Goal: Task Accomplishment & Management: Manage account settings

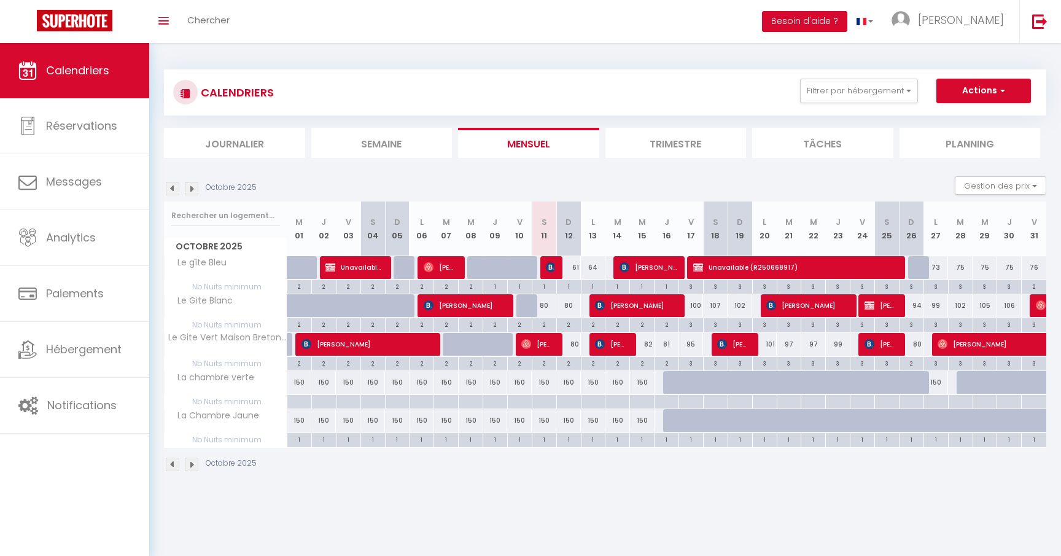
click at [551, 270] on img at bounding box center [551, 267] width 10 height 10
select select "OK"
select select "KO"
select select "0"
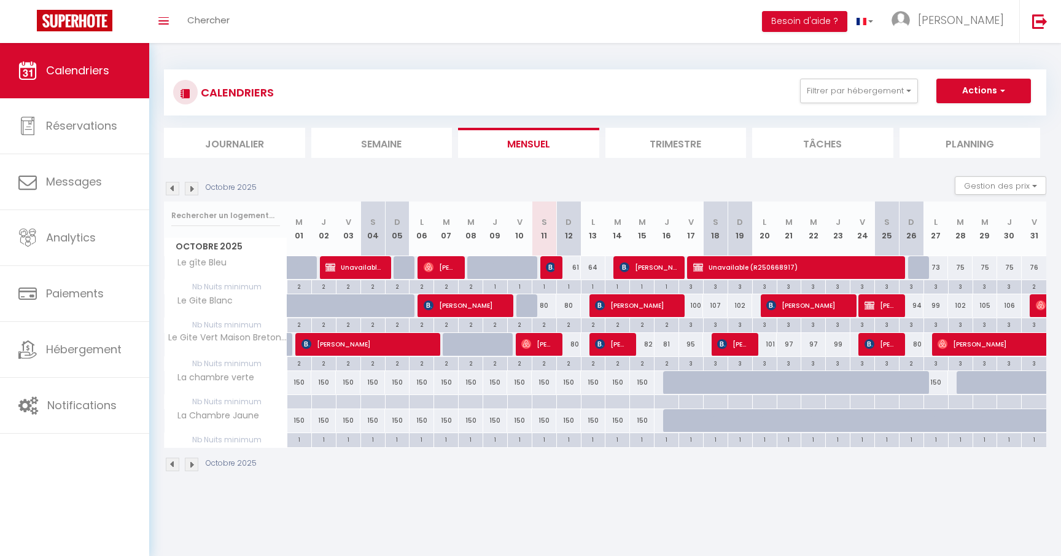
select select "1"
select select
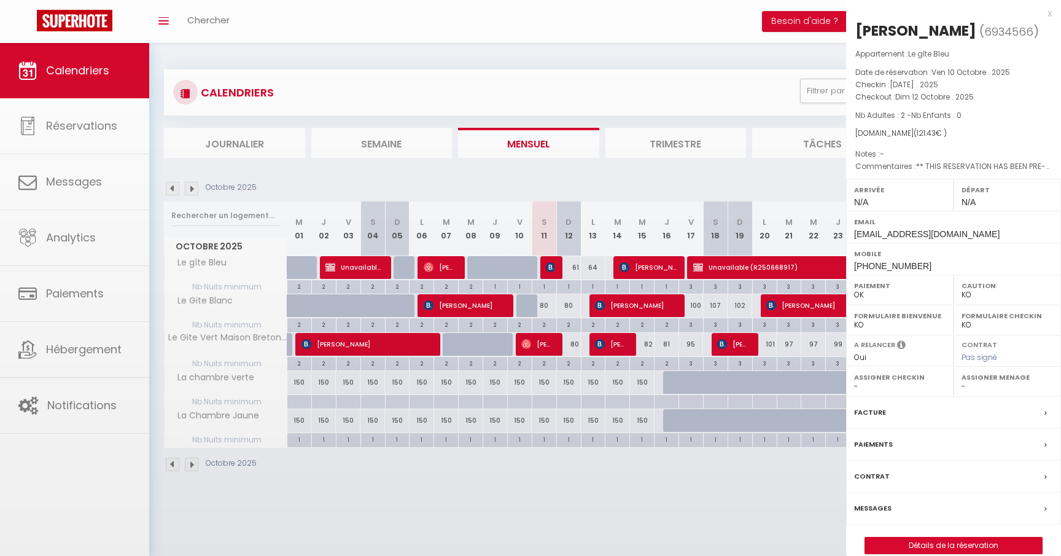
select select "43872"
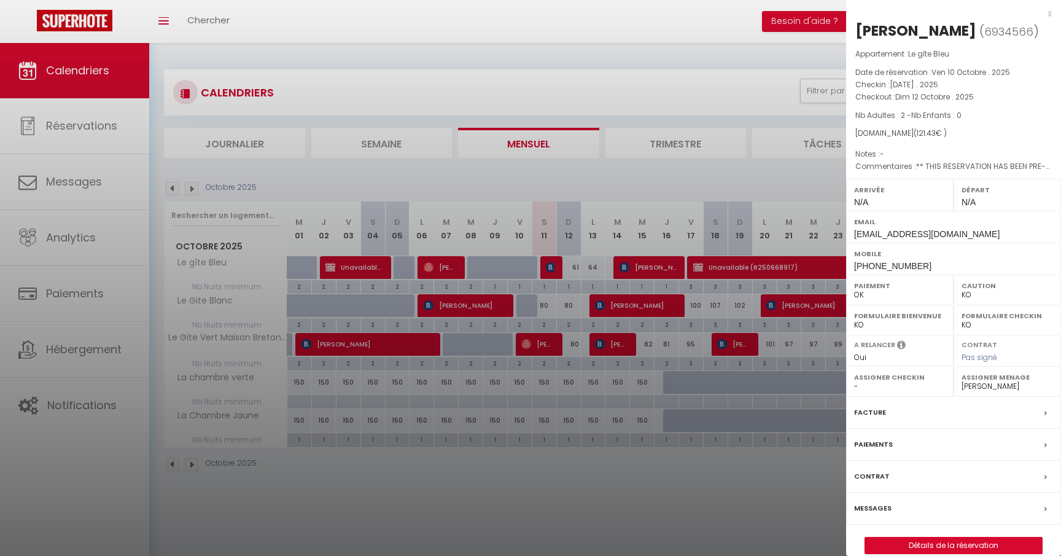
click at [1047, 13] on div "x" at bounding box center [949, 13] width 206 height 15
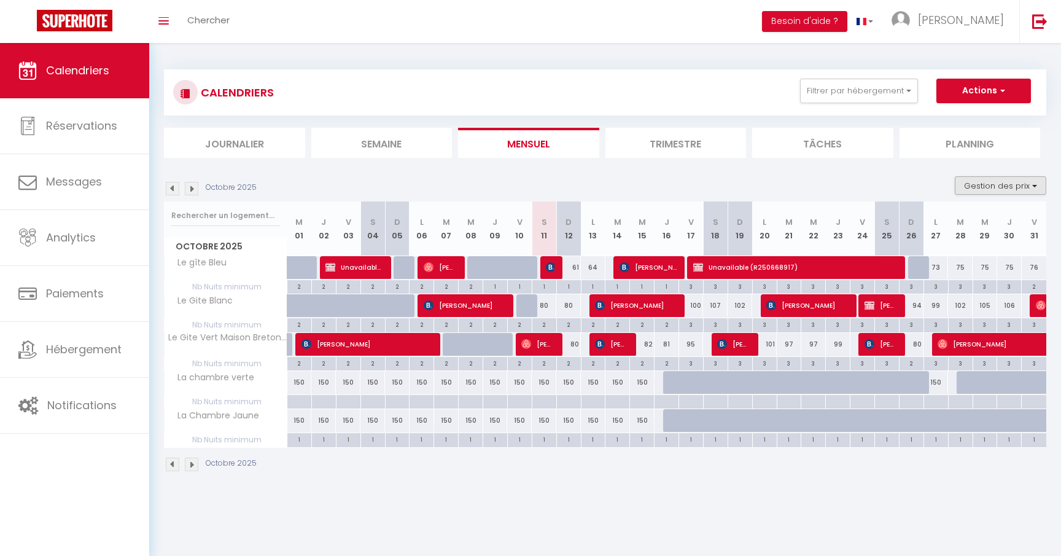
click at [1020, 178] on button "Gestion des prix" at bounding box center [1000, 185] width 91 height 18
click at [970, 247] on input "Règles" at bounding box center [990, 245] width 110 height 12
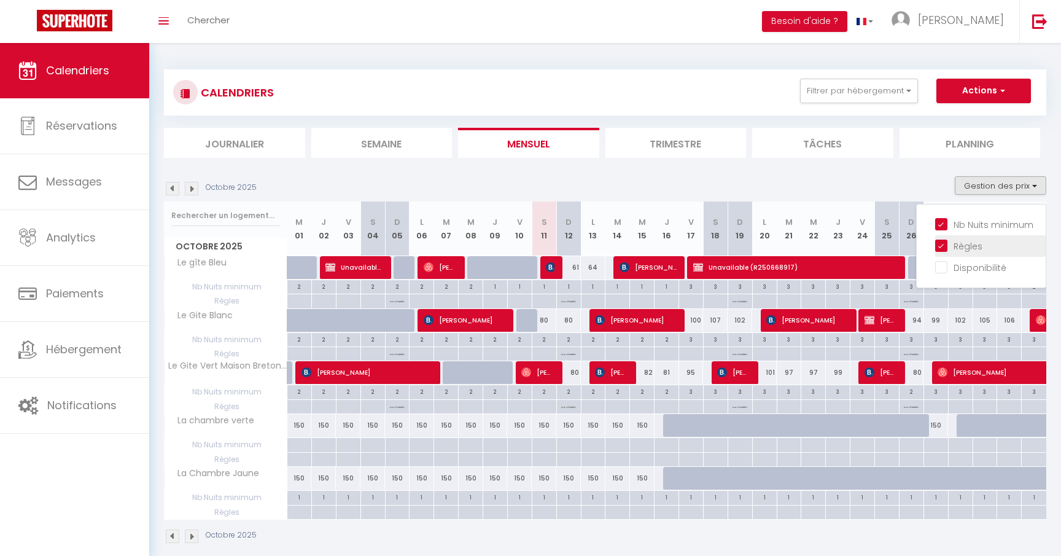
click at [970, 247] on input "Règles" at bounding box center [990, 245] width 110 height 12
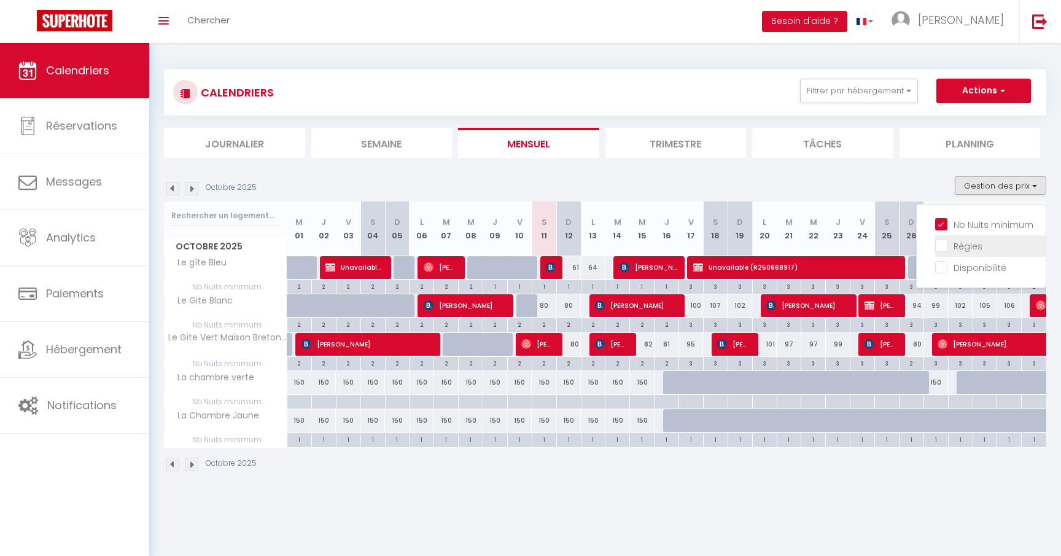
click at [970, 247] on input "Règles" at bounding box center [990, 245] width 110 height 12
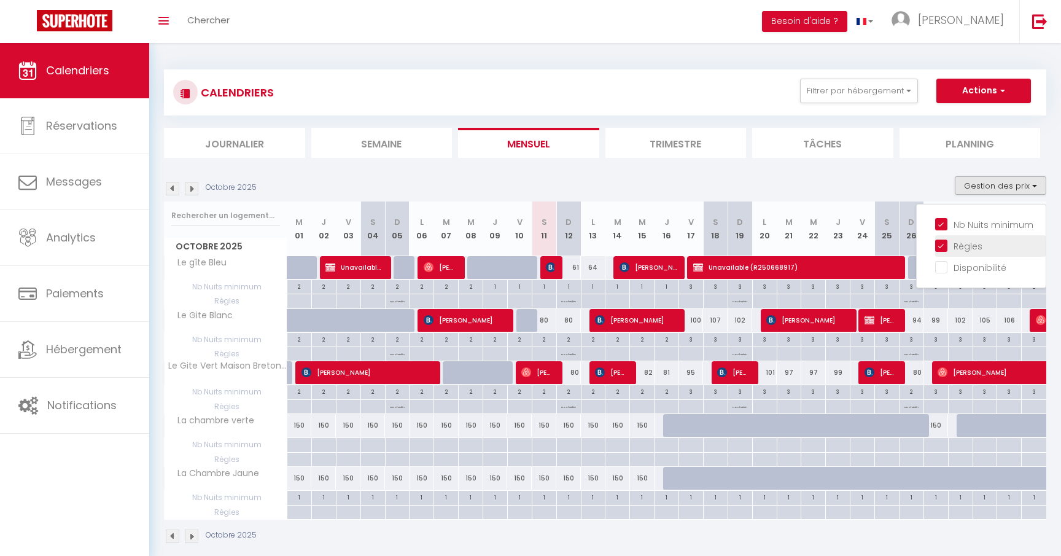
click at [970, 247] on input "Règles" at bounding box center [990, 245] width 110 height 12
checkbox input "false"
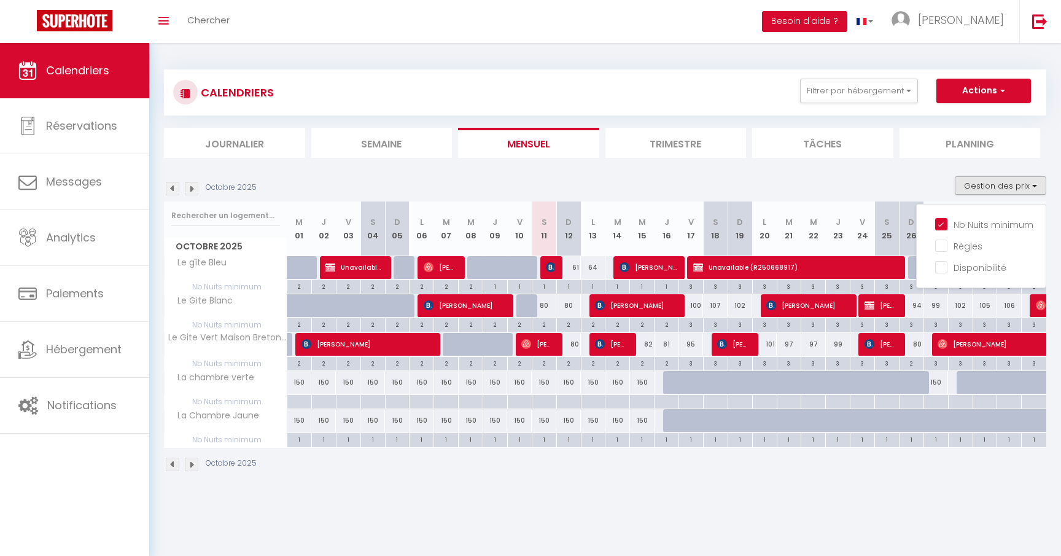
click at [767, 507] on body "🟢 Des questions ou besoin d'assistance pour la migration AirBnB? Prenez rdv >>>…" at bounding box center [530, 321] width 1061 height 556
click at [620, 303] on span "[PERSON_NAME]" at bounding box center [636, 304] width 82 height 23
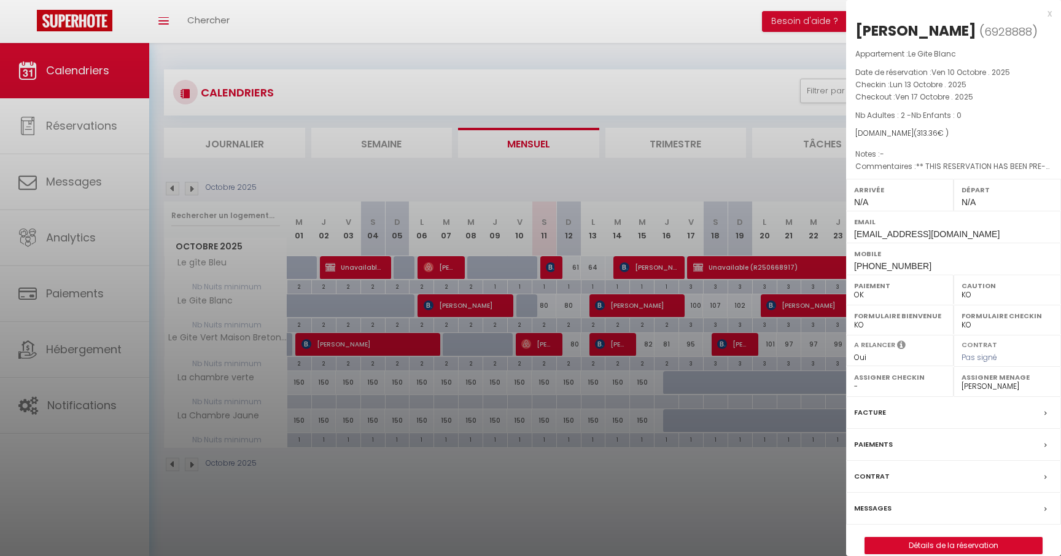
click at [1051, 16] on div "x" at bounding box center [949, 13] width 206 height 15
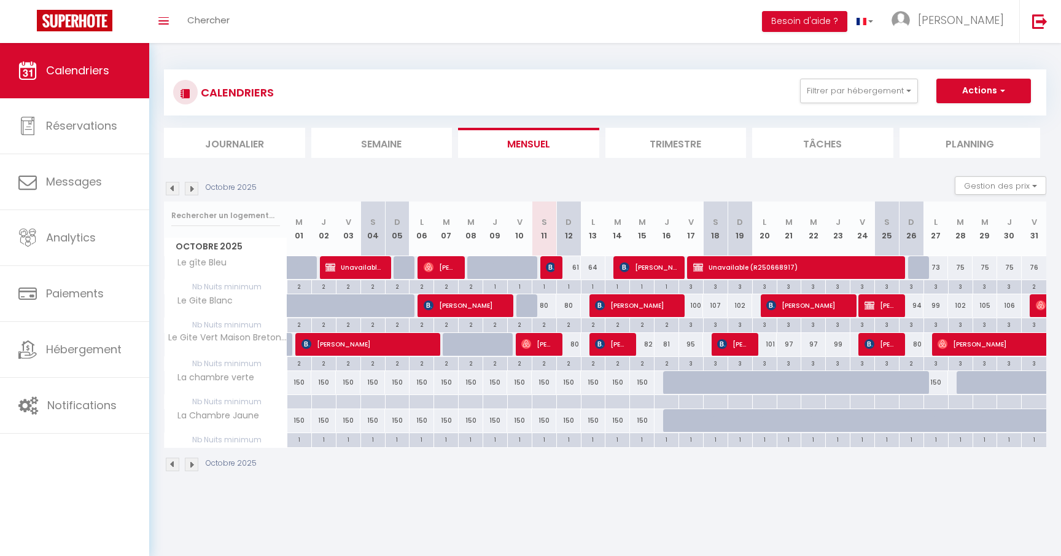
click at [789, 305] on span "[PERSON_NAME]" at bounding box center [807, 304] width 82 height 23
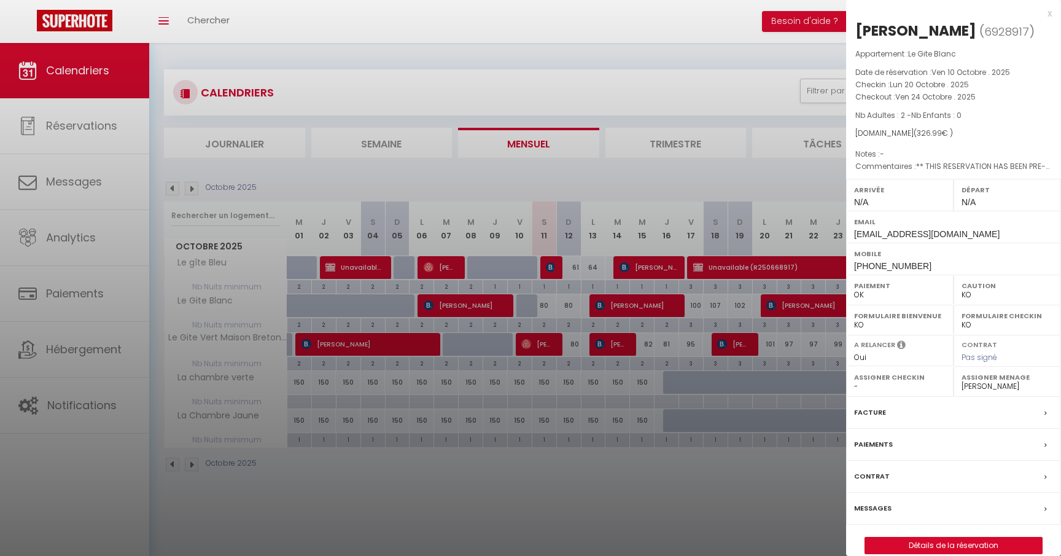
click at [1052, 12] on div "[PERSON_NAME] ( 6928917 ) Appartement : Le Gite Blanc Date de réservation : [DA…" at bounding box center [953, 286] width 215 height 572
click at [1048, 14] on div "x" at bounding box center [949, 13] width 206 height 15
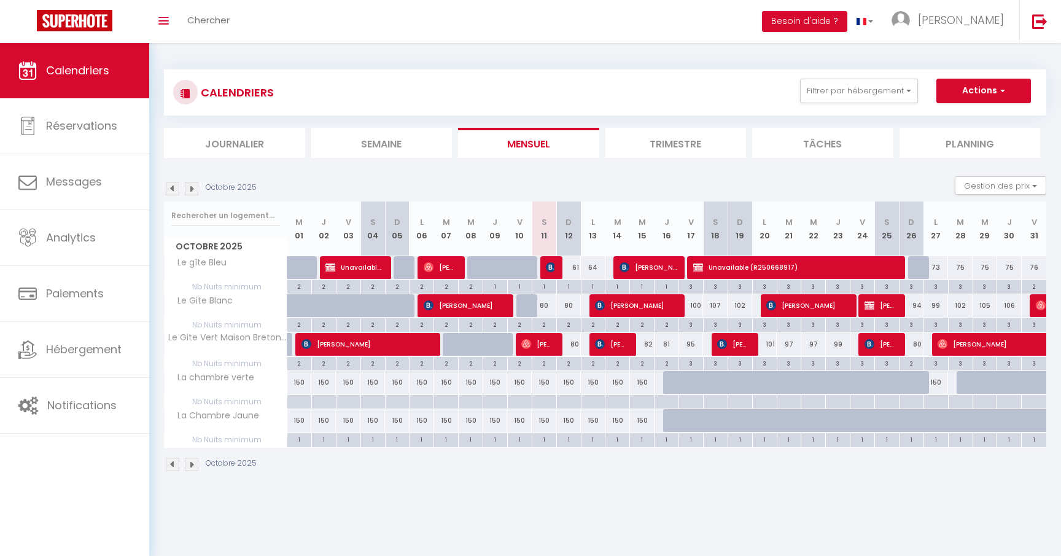
click at [191, 184] on img at bounding box center [192, 189] width 14 height 14
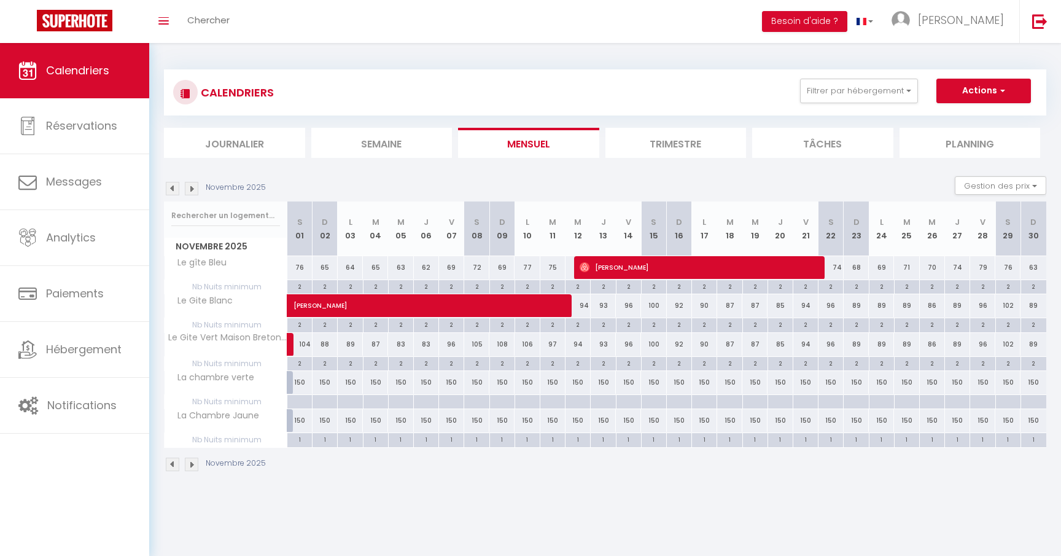
click at [176, 185] on img at bounding box center [173, 189] width 14 height 14
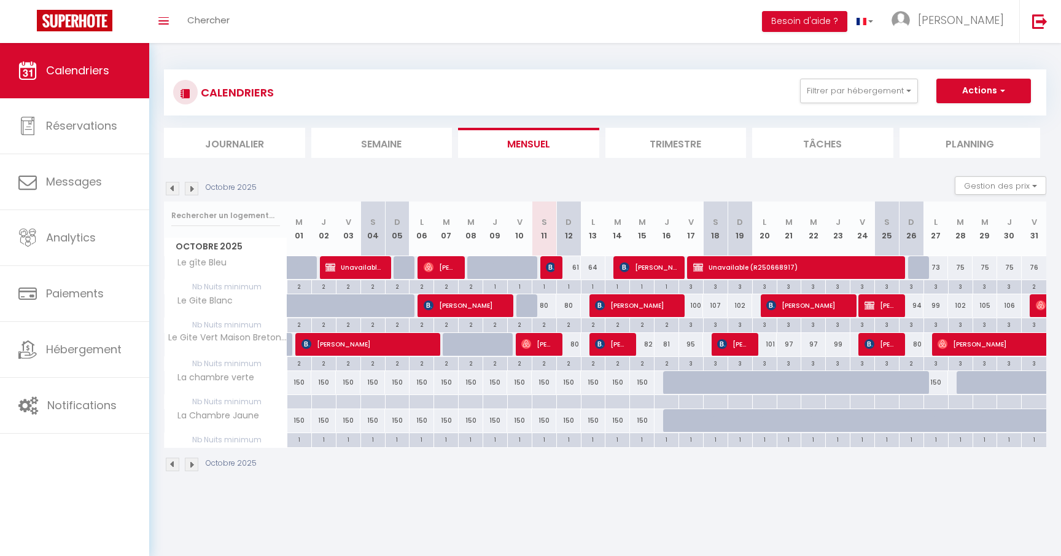
click at [660, 302] on span "[PERSON_NAME]" at bounding box center [636, 304] width 82 height 23
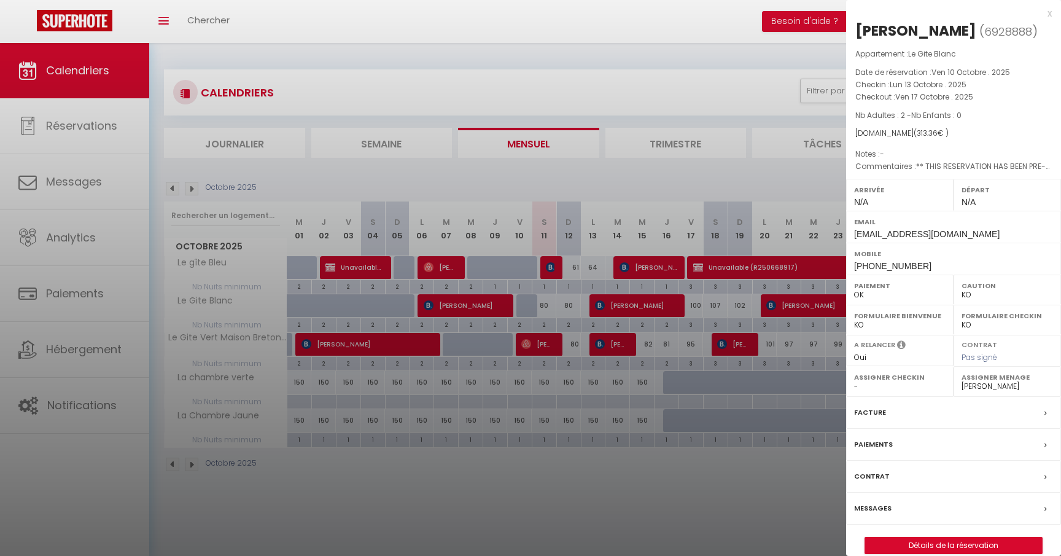
click at [1047, 12] on div "x" at bounding box center [949, 13] width 206 height 15
